Goal: Task Accomplishment & Management: Manage account settings

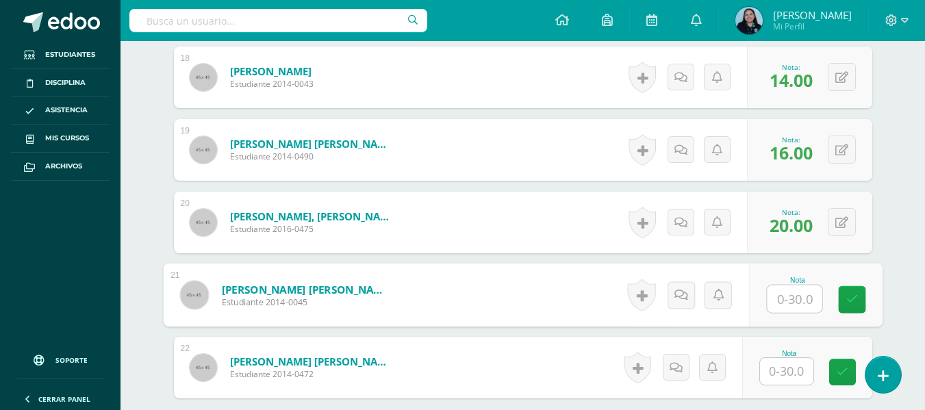
scroll to position [1808, 0]
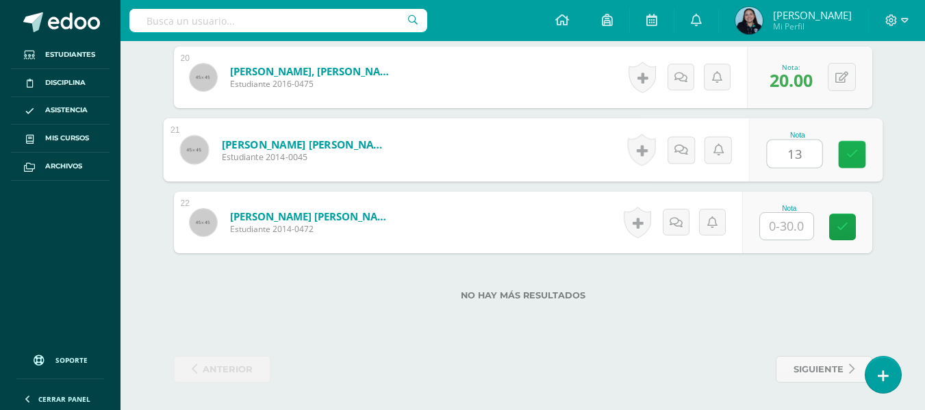
click at [859, 153] on link at bounding box center [851, 154] width 27 height 27
type input "13"
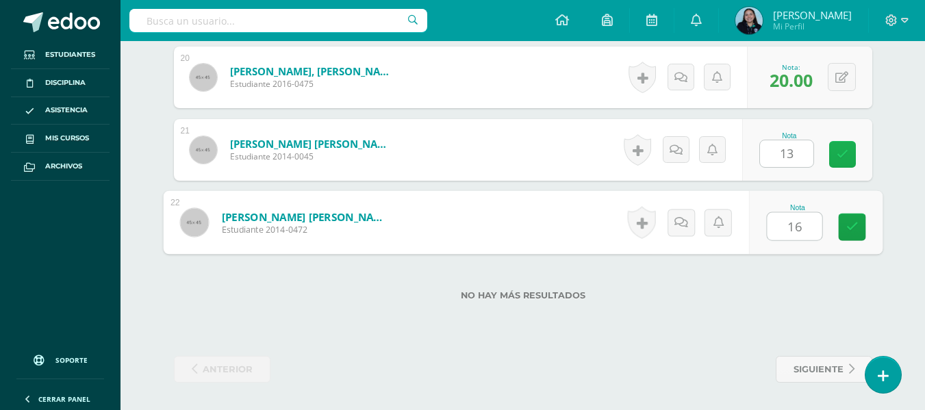
type input "16"
click at [836, 154] on icon at bounding box center [842, 155] width 12 height 12
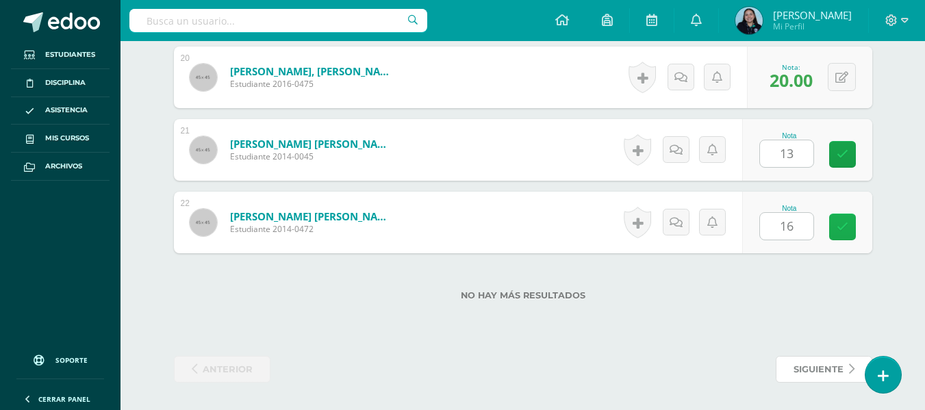
click at [835, 214] on link at bounding box center [842, 227] width 27 height 27
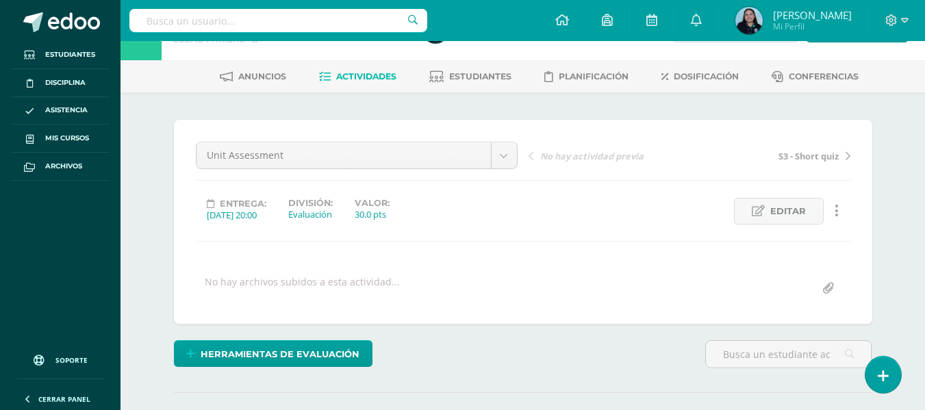
scroll to position [0, 0]
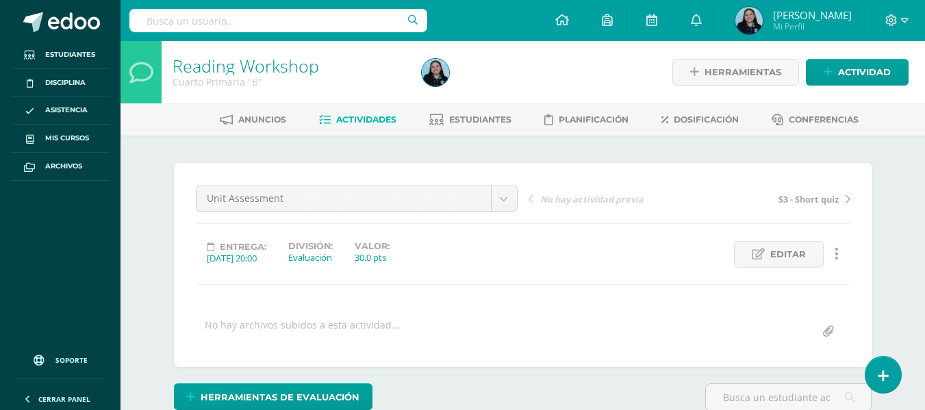
click at [338, 121] on span "Actividades" at bounding box center [366, 119] width 60 height 10
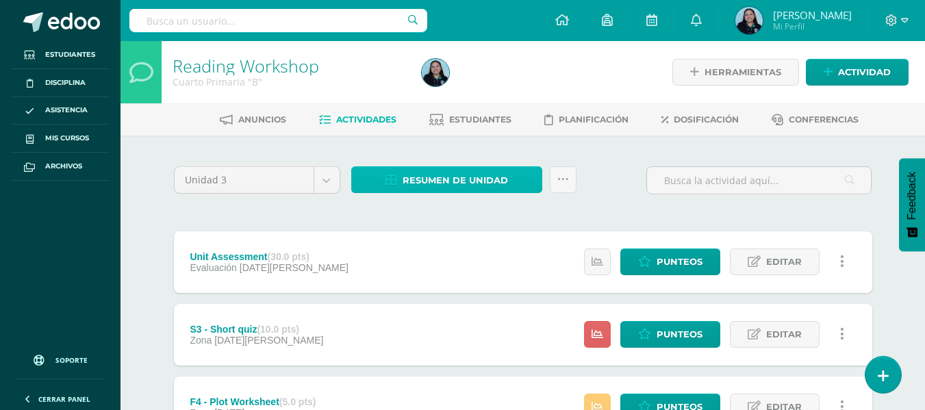
click at [417, 185] on span "Resumen de unidad" at bounding box center [454, 180] width 105 height 25
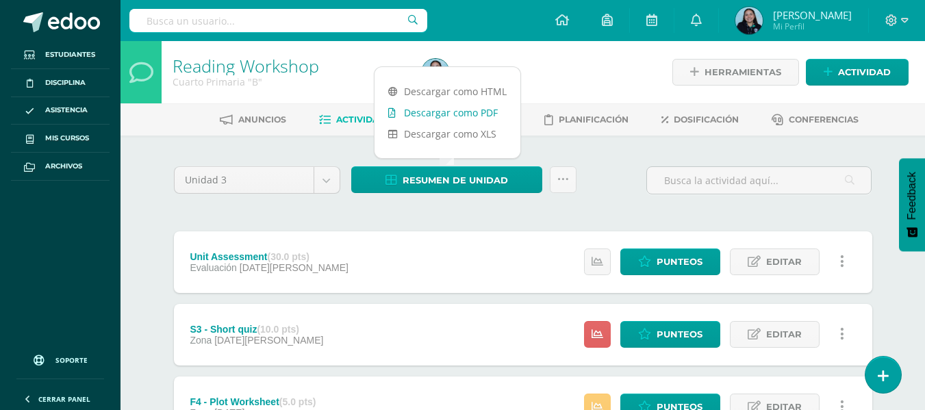
click at [412, 113] on link "Descargar como PDF" at bounding box center [447, 112] width 146 height 21
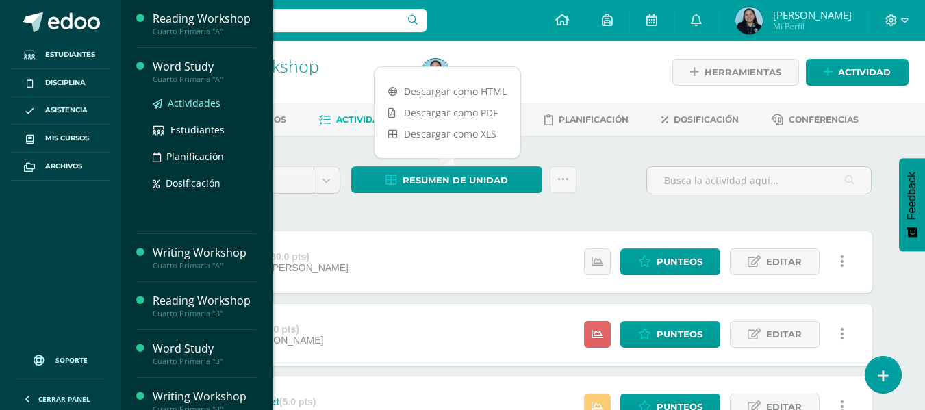
click at [205, 105] on span "Actividades" at bounding box center [194, 103] width 53 height 13
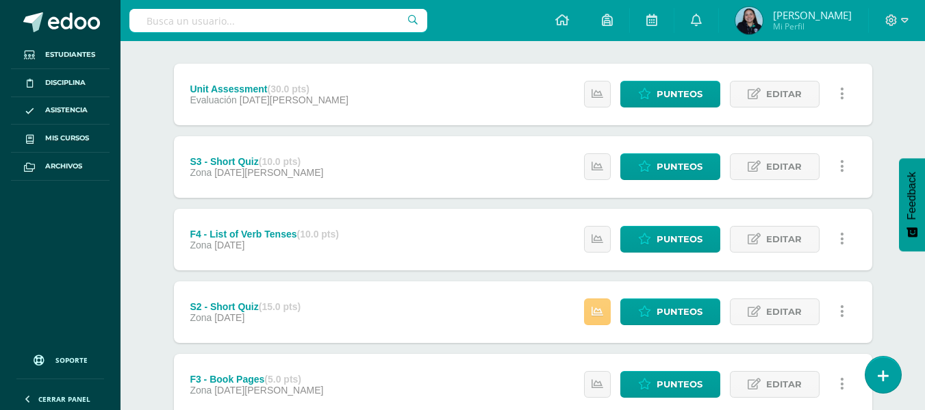
scroll to position [168, 0]
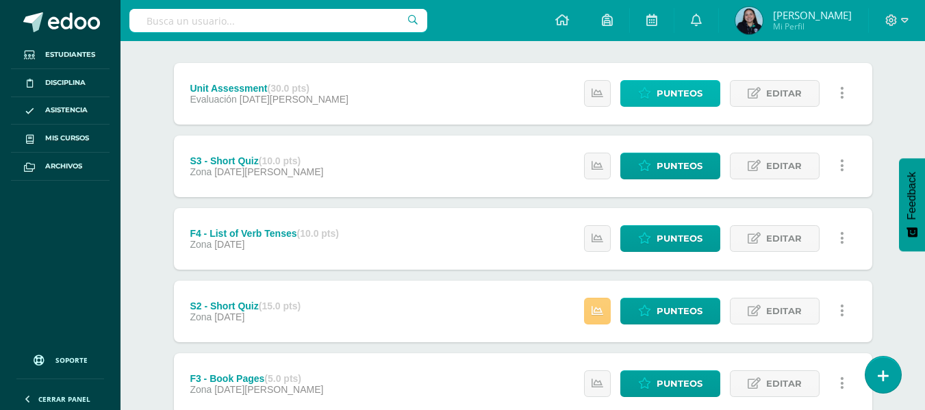
click at [672, 105] on span "Punteos" at bounding box center [679, 93] width 46 height 25
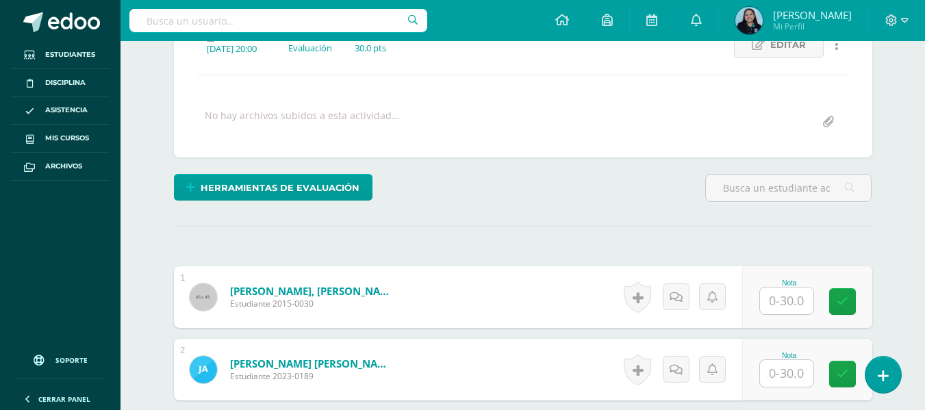
click at [790, 305] on input "text" at bounding box center [786, 300] width 53 height 27
click at [847, 295] on icon at bounding box center [842, 301] width 12 height 12
type input "0"
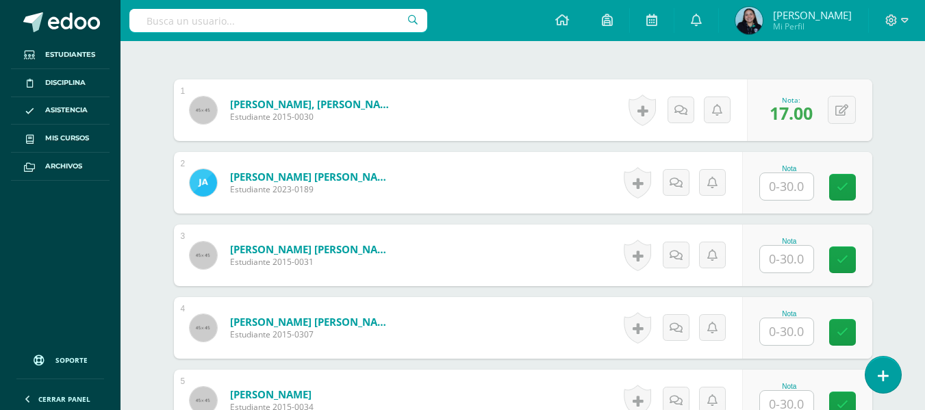
scroll to position [398, 0]
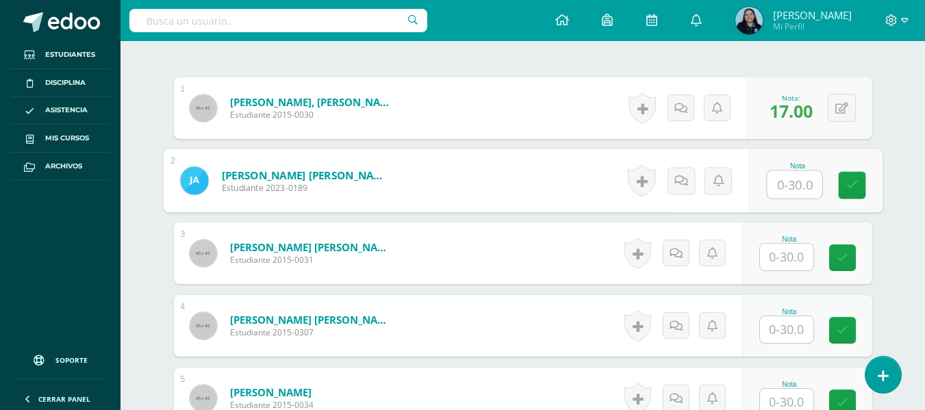
click at [774, 196] on input "text" at bounding box center [794, 184] width 55 height 27
click at [855, 187] on icon at bounding box center [851, 185] width 12 height 12
type input "29"
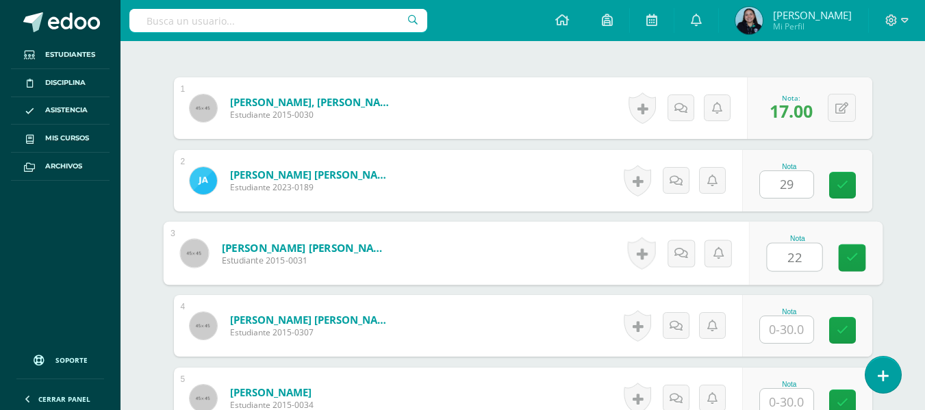
type input "22"
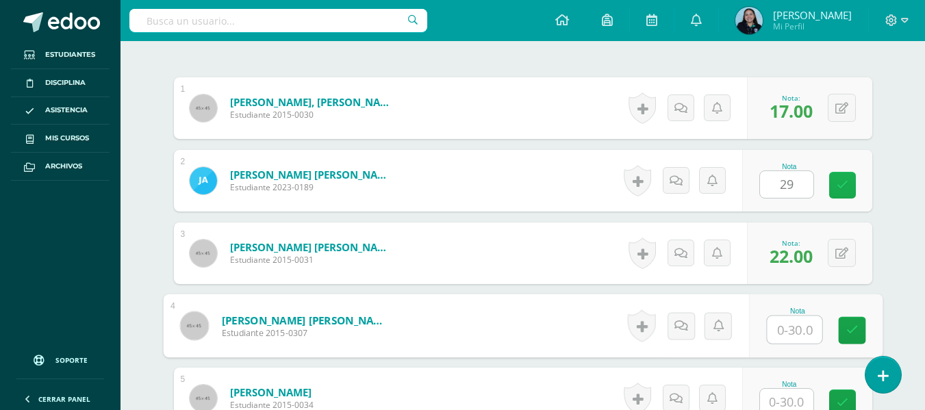
click at [847, 172] on link at bounding box center [842, 185] width 27 height 27
click at [851, 185] on link at bounding box center [842, 185] width 27 height 27
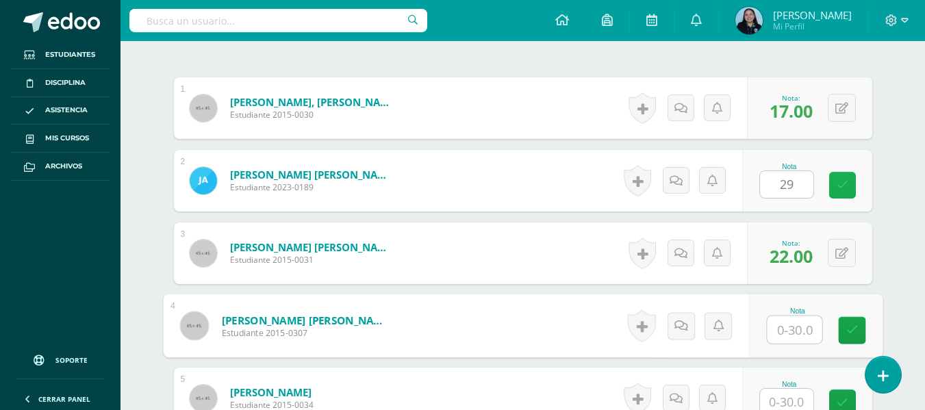
click at [851, 185] on link at bounding box center [842, 185] width 27 height 27
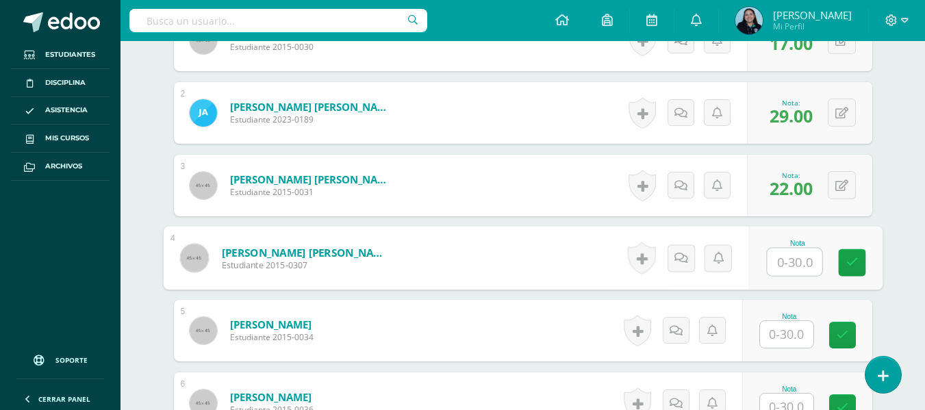
scroll to position [467, 0]
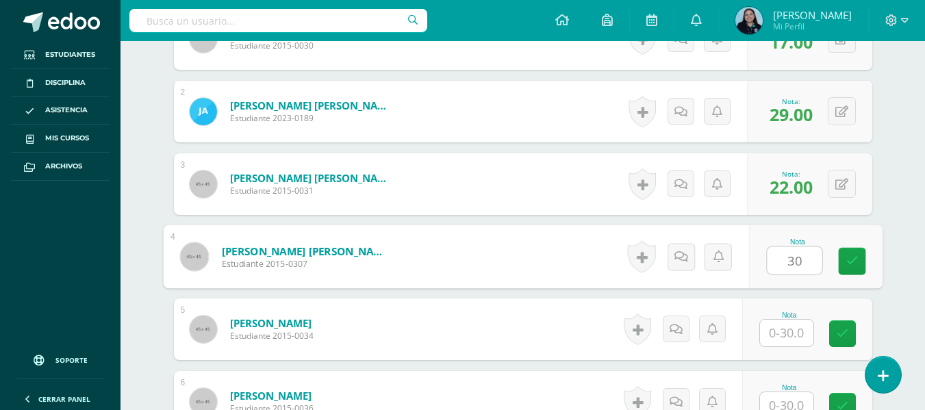
type input "30"
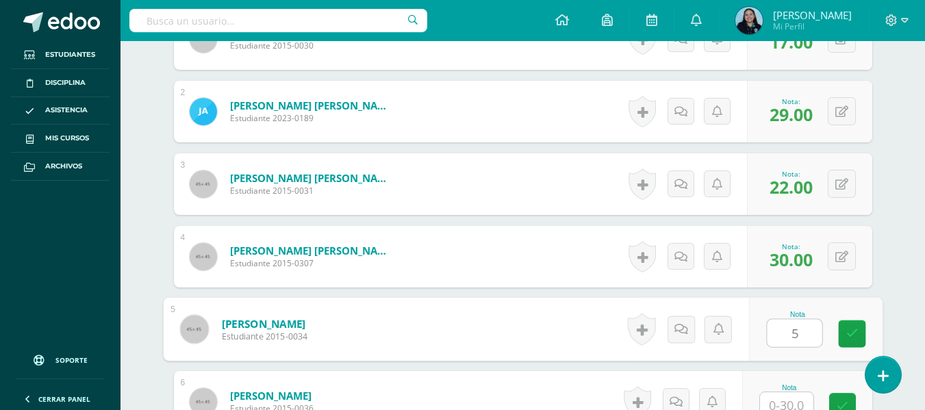
type input "5"
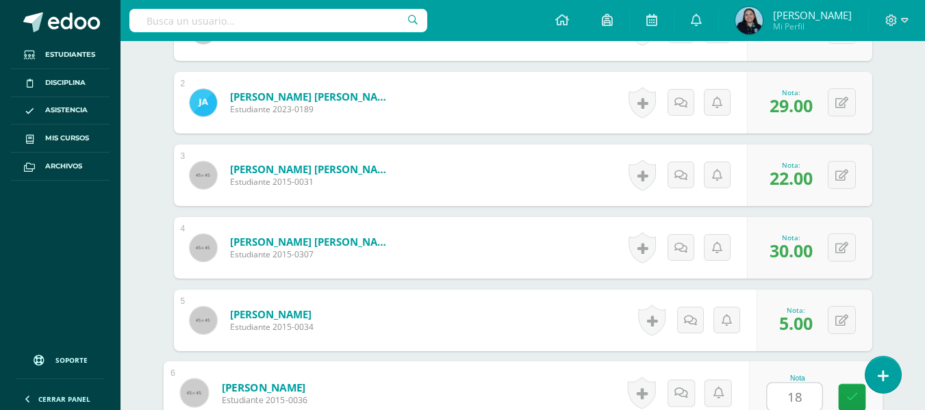
type input "18"
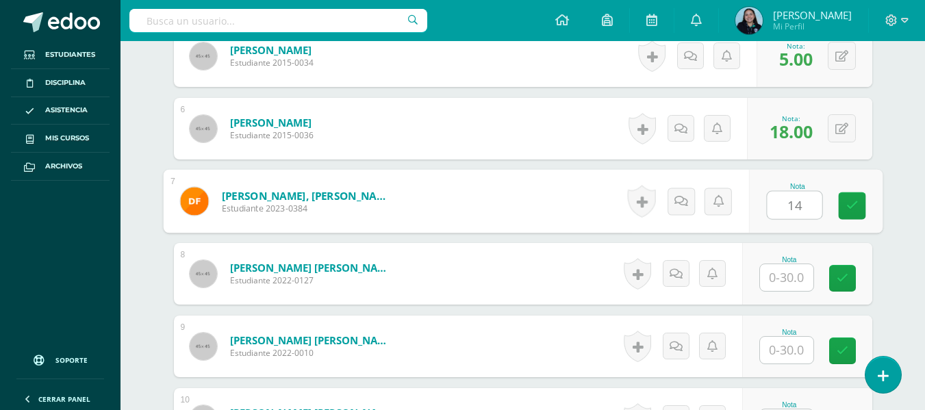
type input "14"
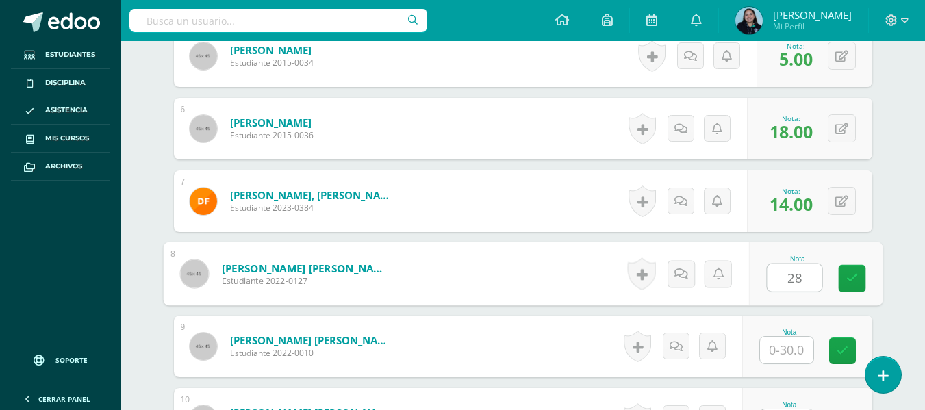
type input "28"
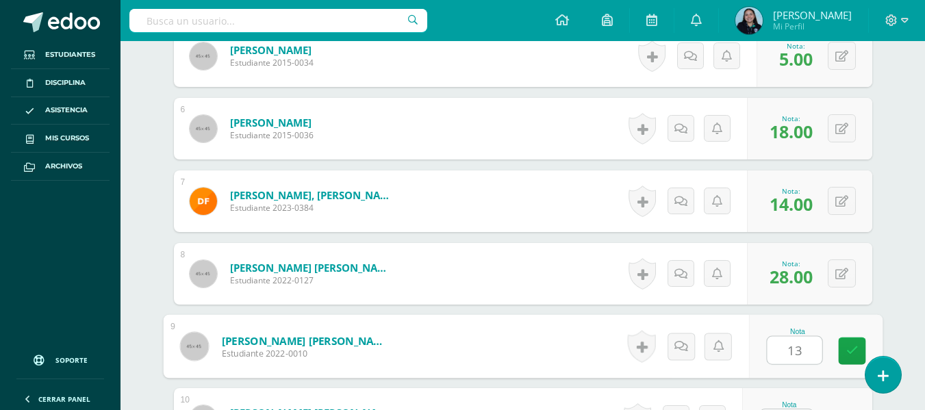
type input "13"
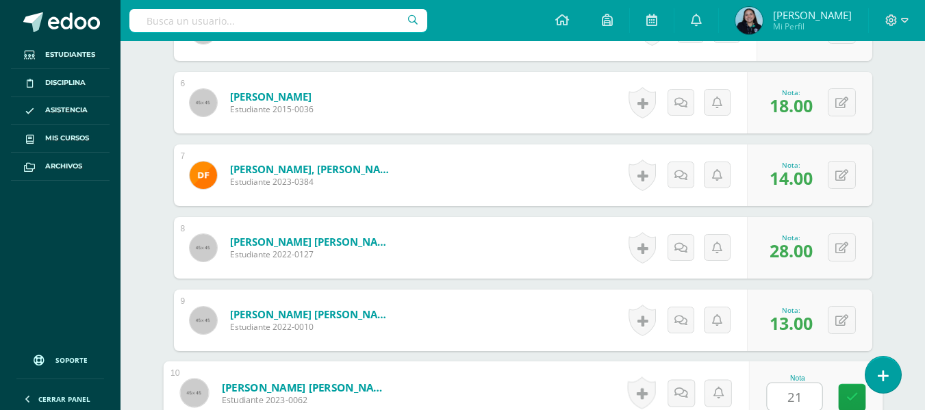
type input "21"
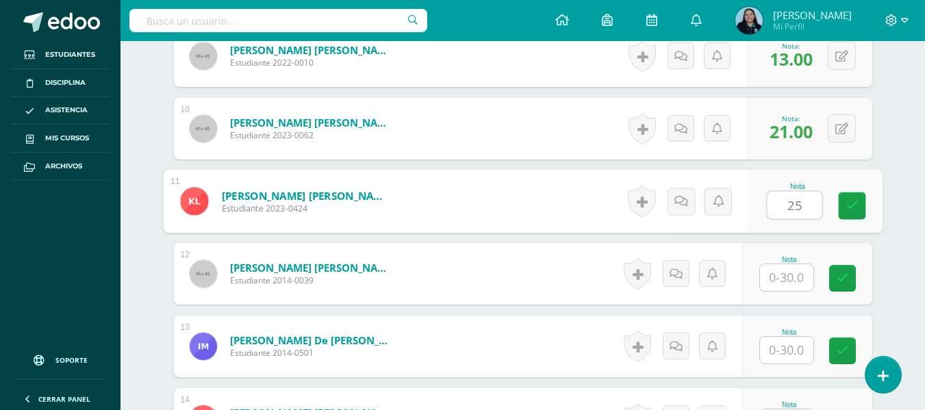
type input "25"
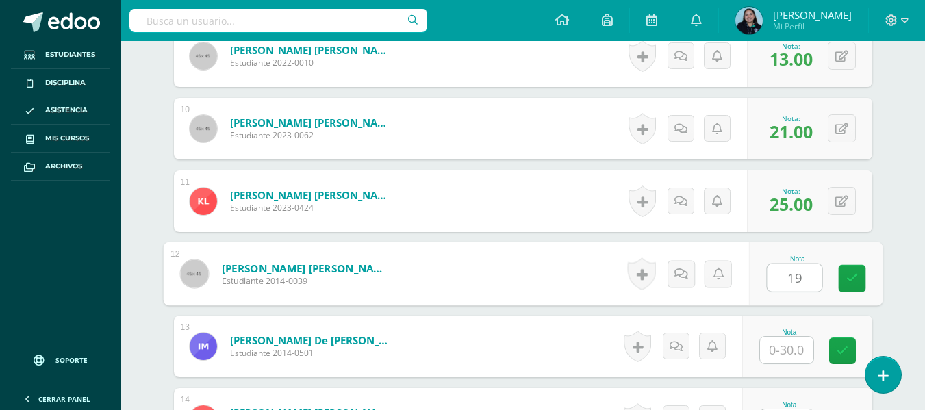
type input "19"
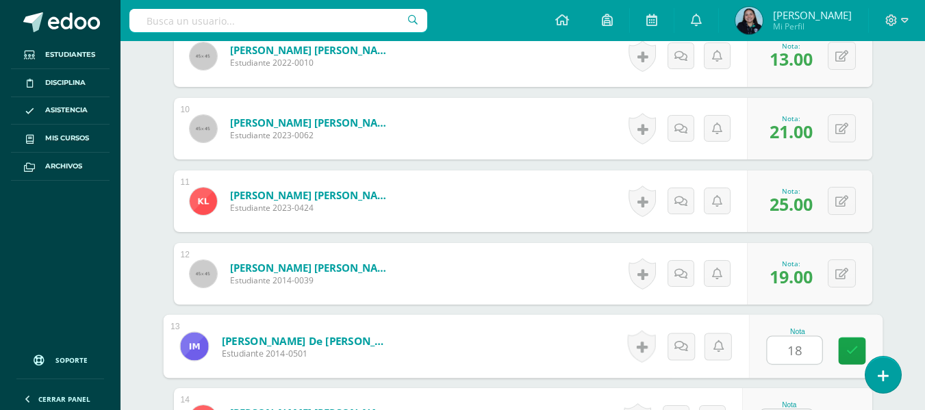
type input "18"
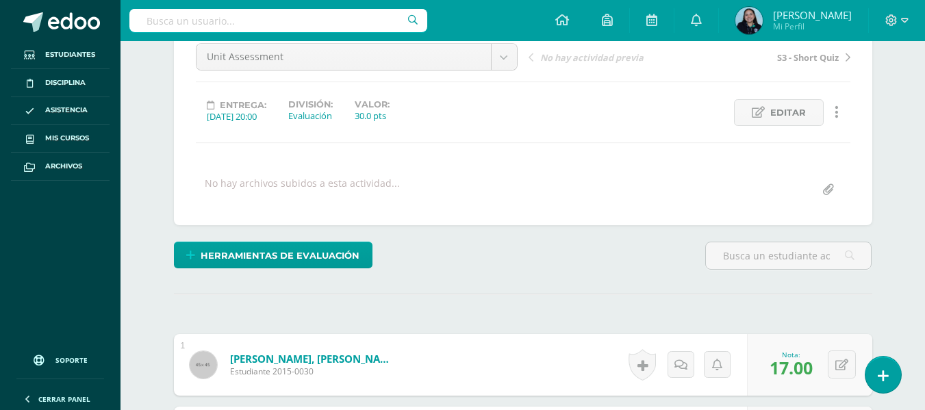
scroll to position [0, 0]
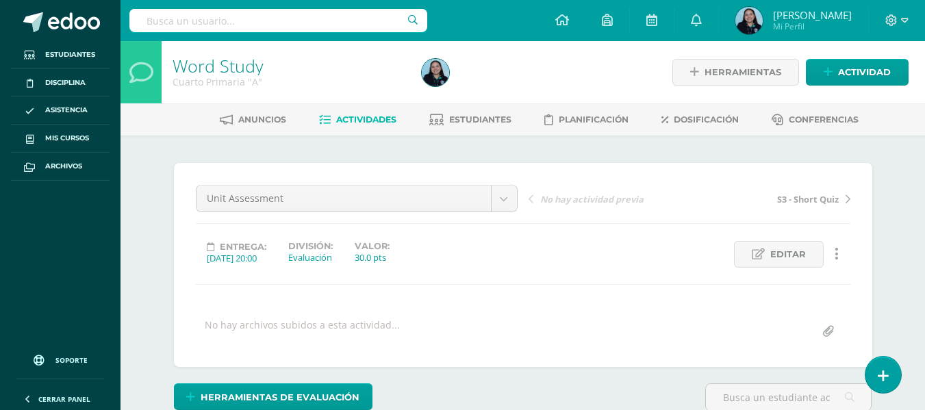
click at [359, 118] on span "Actividades" at bounding box center [366, 119] width 60 height 10
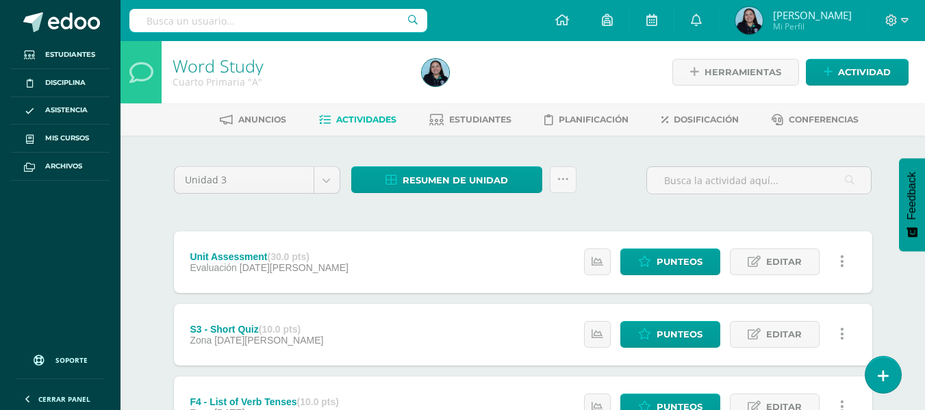
click at [462, 186] on span "Resumen de unidad" at bounding box center [454, 180] width 105 height 25
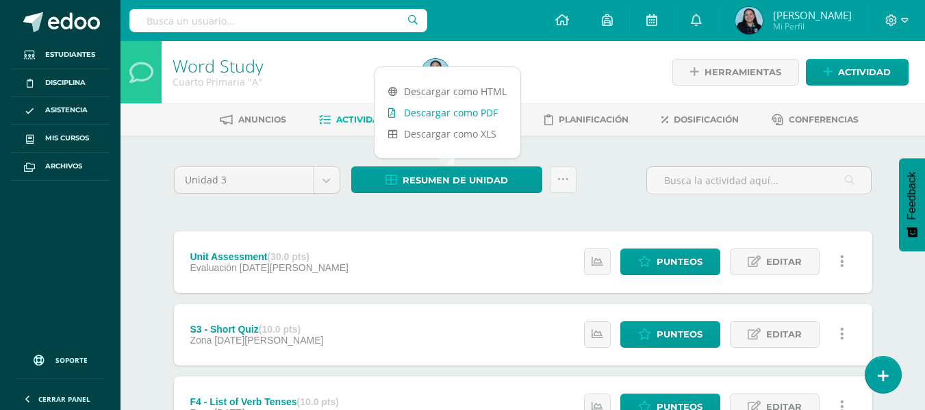
click at [453, 118] on link "Descargar como PDF" at bounding box center [447, 112] width 146 height 21
